Goal: Task Accomplishment & Management: Use online tool/utility

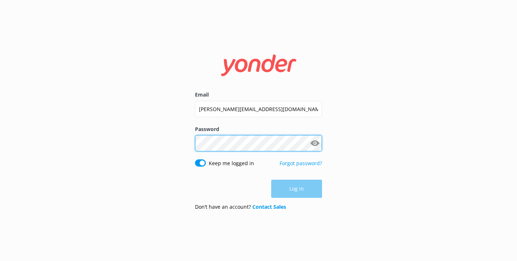
click at [296, 189] on button "Log in" at bounding box center [296, 189] width 51 height 18
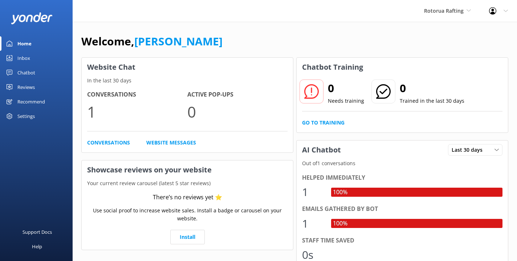
click at [467, 4] on div "Rotorua Rafting Rotorua Ziplines Rotorua Rafting" at bounding box center [447, 11] width 65 height 22
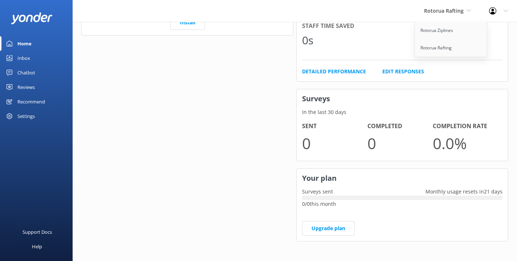
click at [259, 172] on div "Website Chat In the last 30 days Conversations 1 Active Pop-ups 0 Conversations…" at bounding box center [187, 45] width 215 height 408
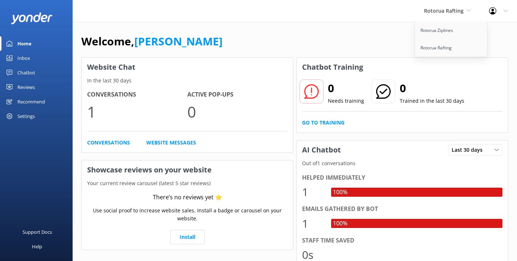
click at [31, 116] on div "Settings" at bounding box center [25, 116] width 17 height 15
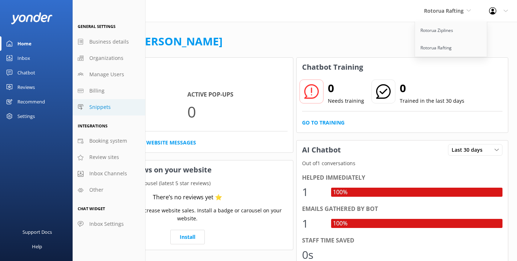
click at [96, 105] on span "Snippets" at bounding box center [99, 107] width 21 height 8
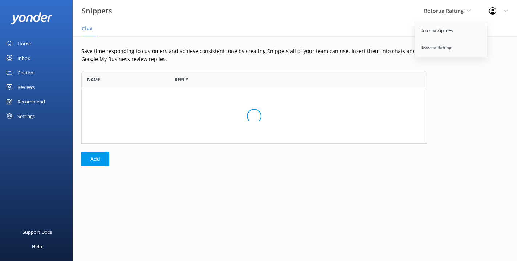
scroll to position [73, 345]
click at [25, 114] on div "Settings" at bounding box center [25, 116] width 17 height 15
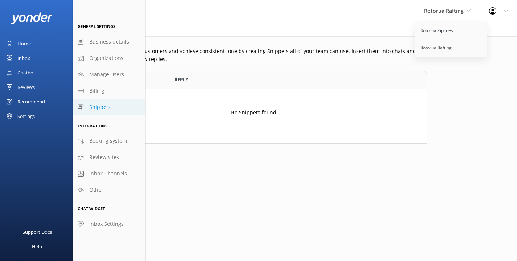
click at [20, 45] on div "Home" at bounding box center [23, 43] width 13 height 15
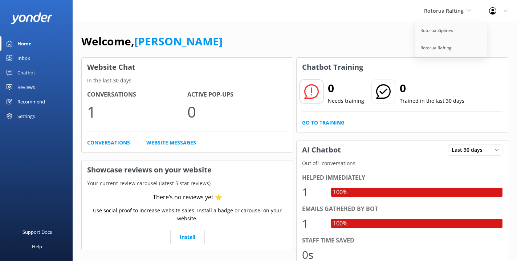
click at [19, 74] on div "Chatbot" at bounding box center [26, 72] width 18 height 15
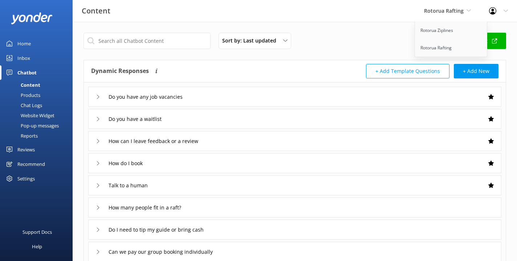
click at [365, 24] on div "Sort by: Last updated Title (A-Z) Last updated Test Chatbot Dynamic Responses T…" at bounding box center [295, 211] width 444 height 379
click at [33, 116] on div "Website Widget" at bounding box center [29, 115] width 50 height 10
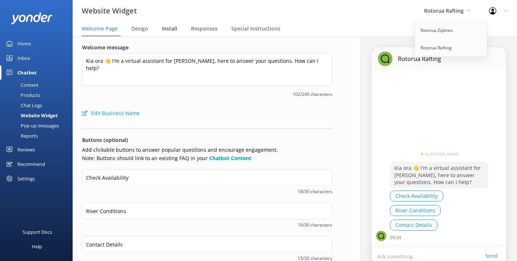
click at [169, 29] on span "Install" at bounding box center [169, 28] width 15 height 7
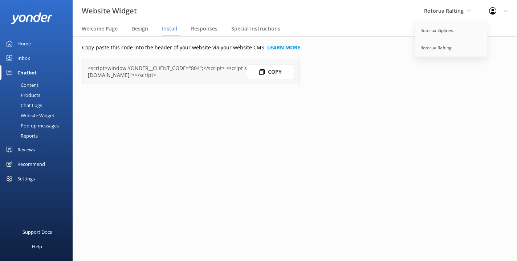
click at [262, 74] on icon at bounding box center [261, 71] width 5 height 5
click at [194, 123] on div "Copy-paste this code into the header of your website via your website CMS. LEAR…" at bounding box center [217, 148] width 309 height 225
click at [437, 35] on link "Rotorua Ziplines" at bounding box center [451, 30] width 73 height 17
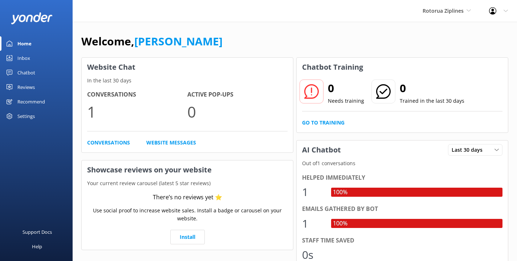
click at [30, 73] on div "Chatbot" at bounding box center [26, 72] width 18 height 15
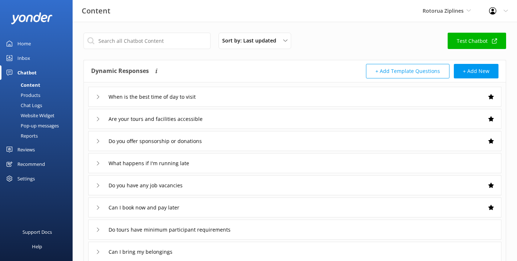
click at [39, 114] on div "Website Widget" at bounding box center [29, 115] width 50 height 10
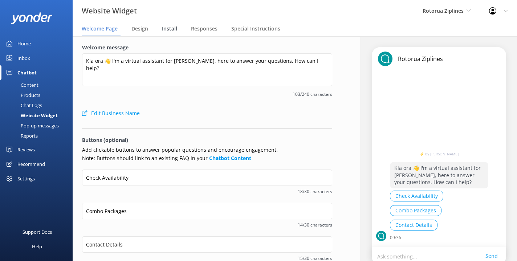
click at [172, 28] on span "Install" at bounding box center [169, 28] width 15 height 7
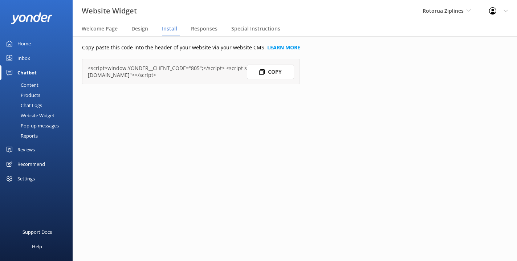
click at [264, 74] on use at bounding box center [261, 71] width 5 height 5
click at [164, 157] on div "Copy-paste this code into the header of your website via your website CMS. LEAR…" at bounding box center [217, 148] width 309 height 225
click at [497, 8] on div at bounding box center [495, 10] width 12 height 7
click at [478, 52] on link "Logout" at bounding box center [480, 49] width 73 height 18
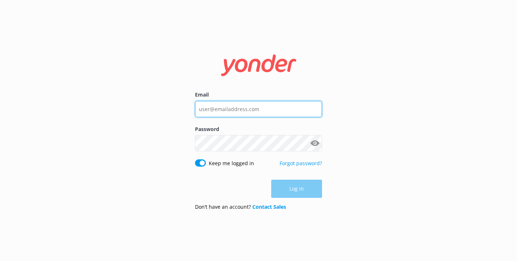
type input "[PERSON_NAME][EMAIL_ADDRESS][DOMAIN_NAME]"
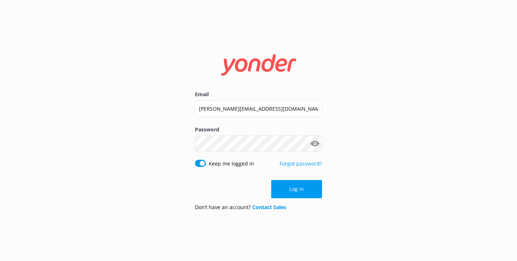
click at [314, 143] on button "Show password" at bounding box center [314, 143] width 15 height 15
